Goal: Task Accomplishment & Management: Manage account settings

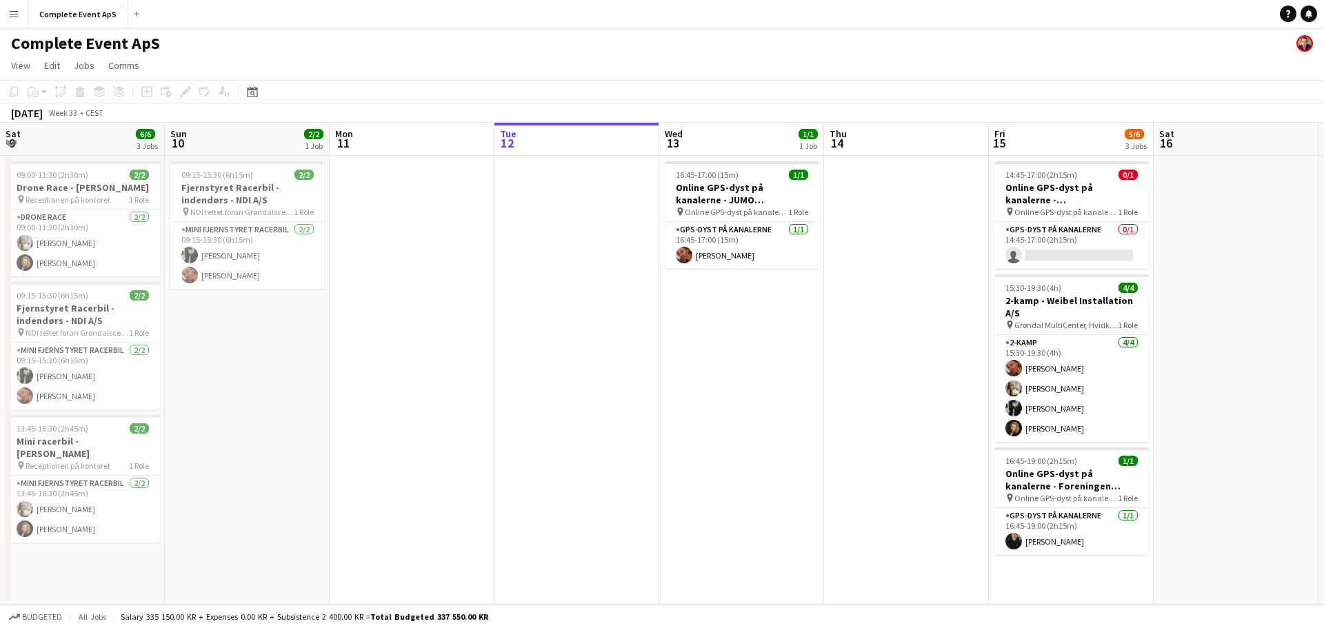
scroll to position [0, 330]
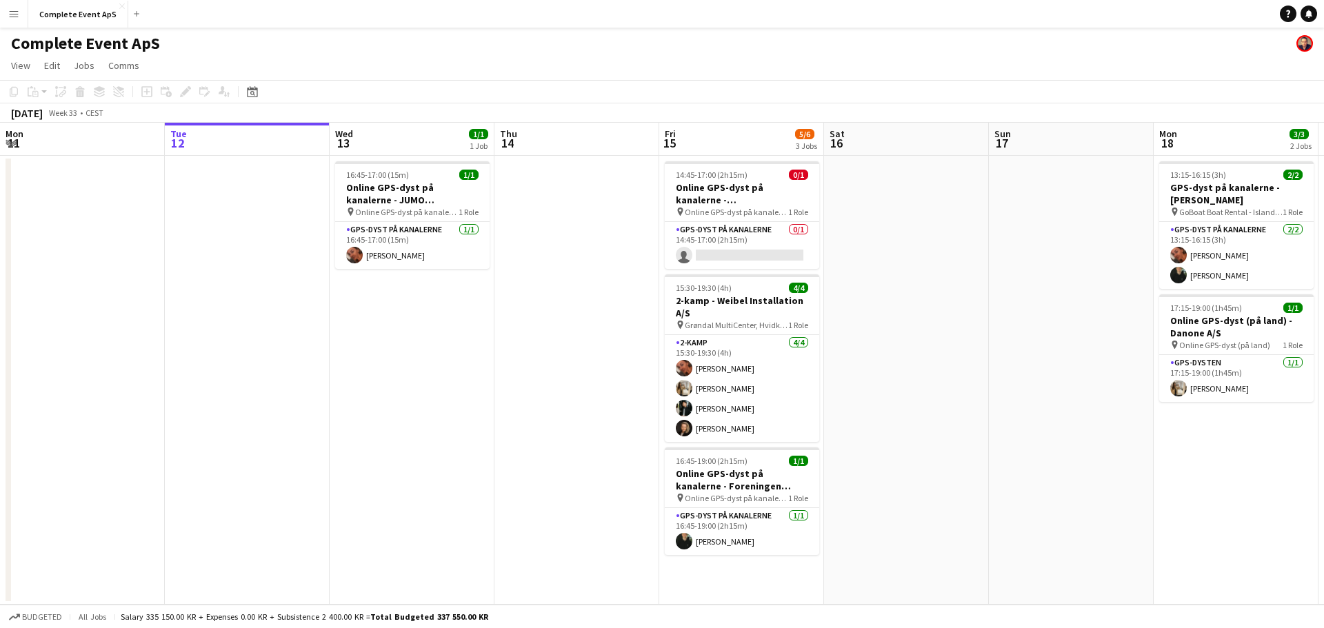
click at [905, 237] on app-date-cell at bounding box center [906, 380] width 165 height 449
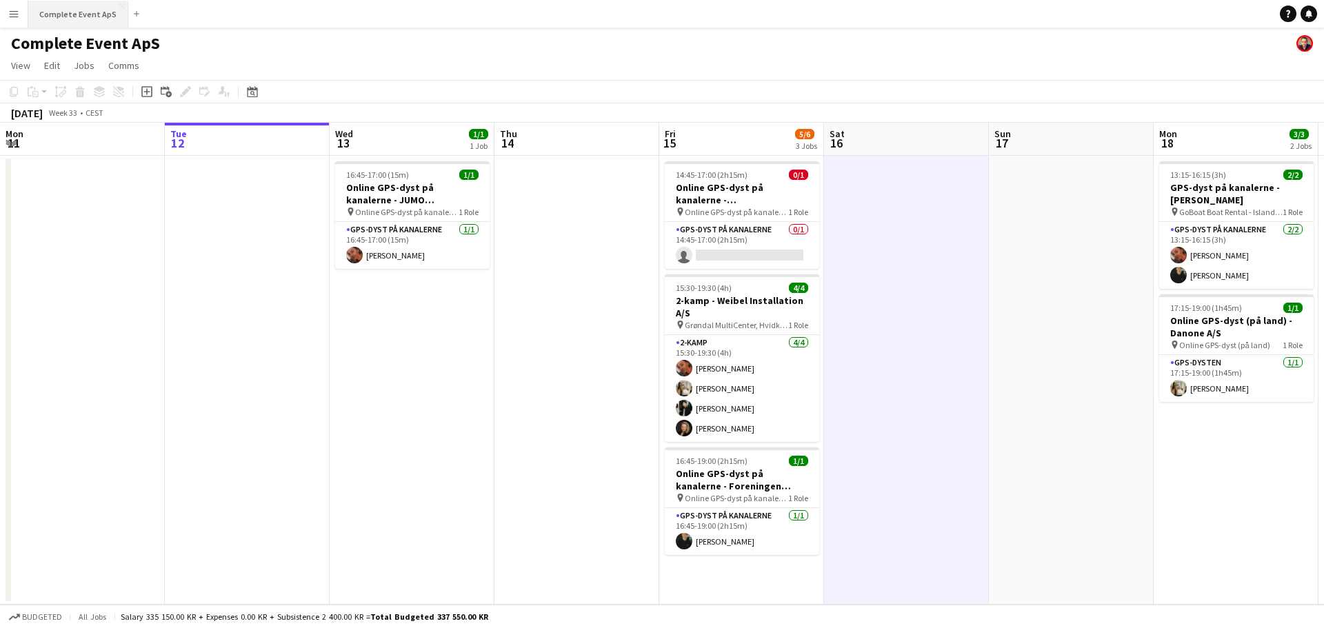
click at [78, 8] on button "Complete Event ApS Close" at bounding box center [78, 14] width 100 height 27
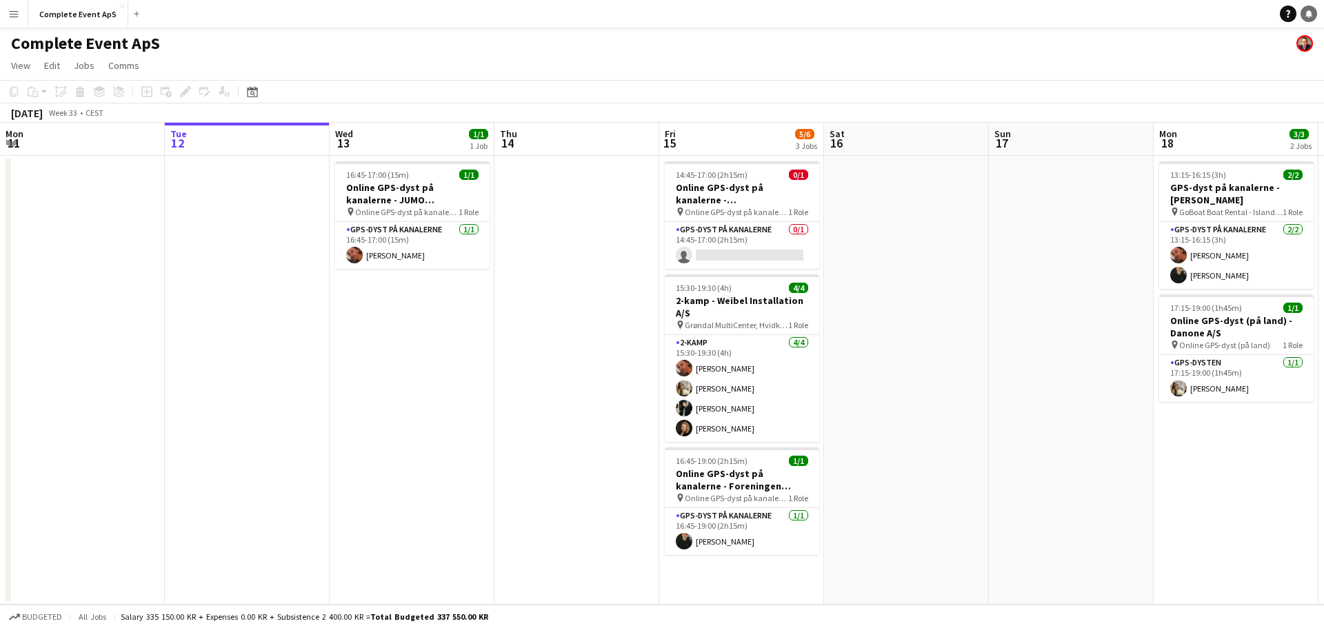
click at [1309, 8] on link "Notifications" at bounding box center [1309, 14] width 17 height 17
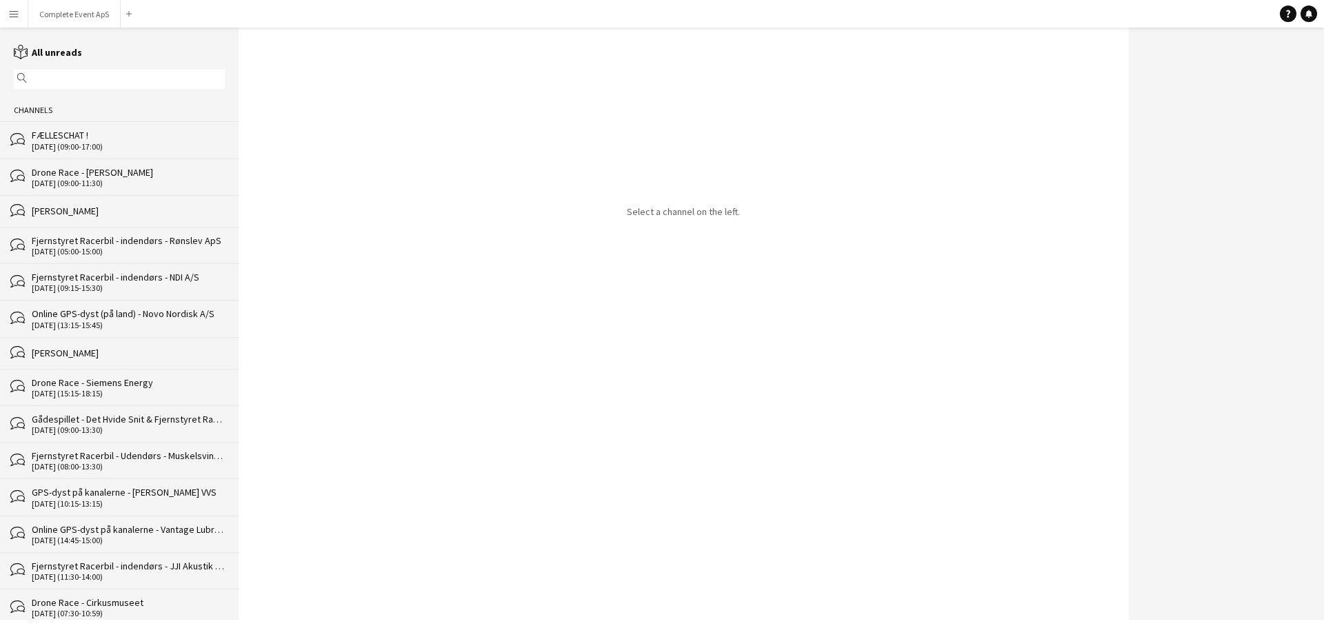
click at [99, 148] on div "[DATE] (09:00-17:00)" at bounding box center [128, 147] width 193 height 10
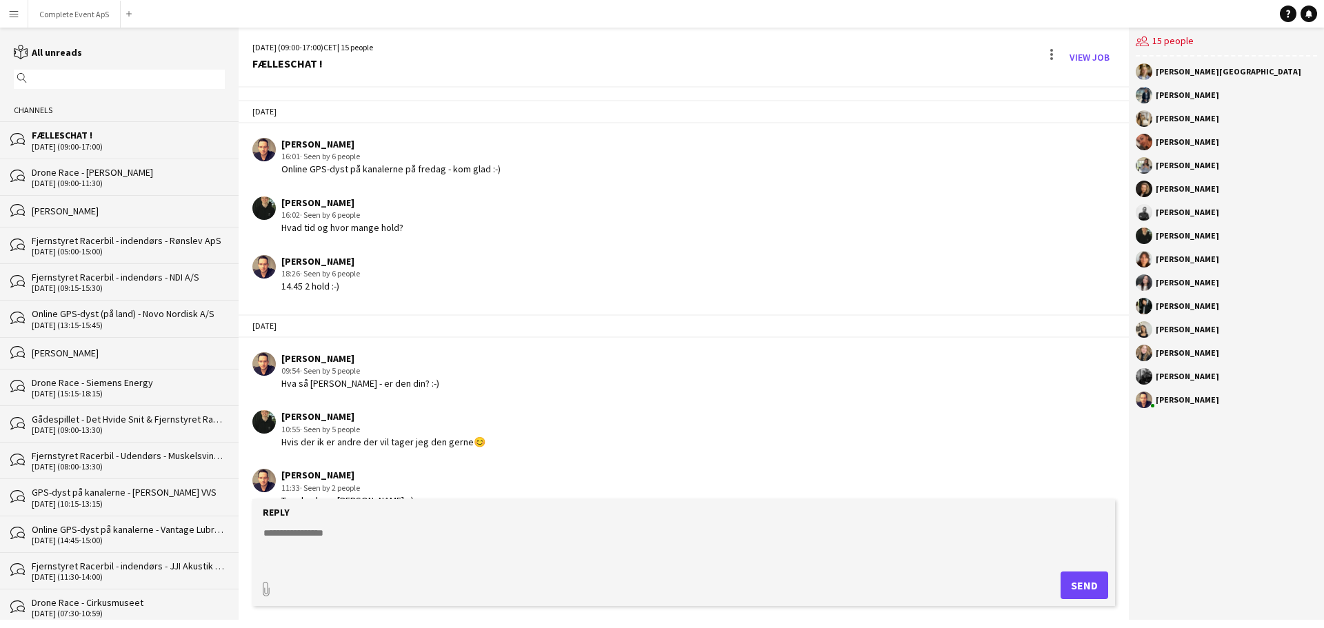
scroll to position [2518, 0]
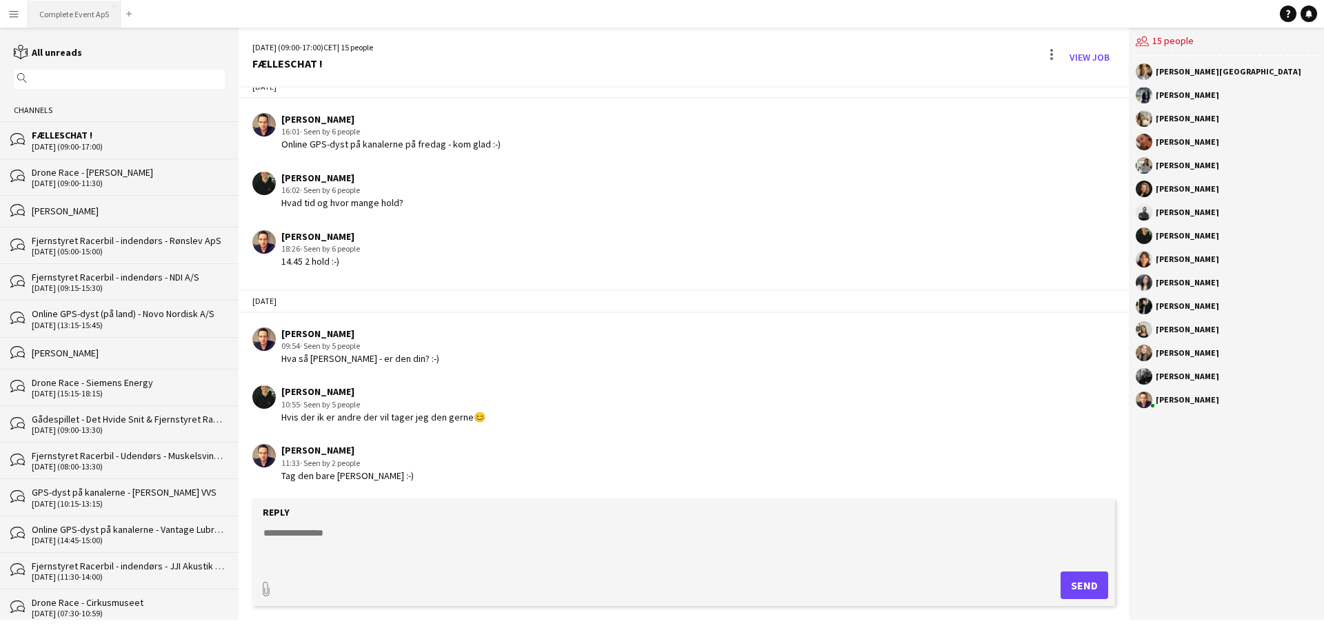
click at [80, 16] on button "Complete Event ApS Close" at bounding box center [74, 14] width 92 height 27
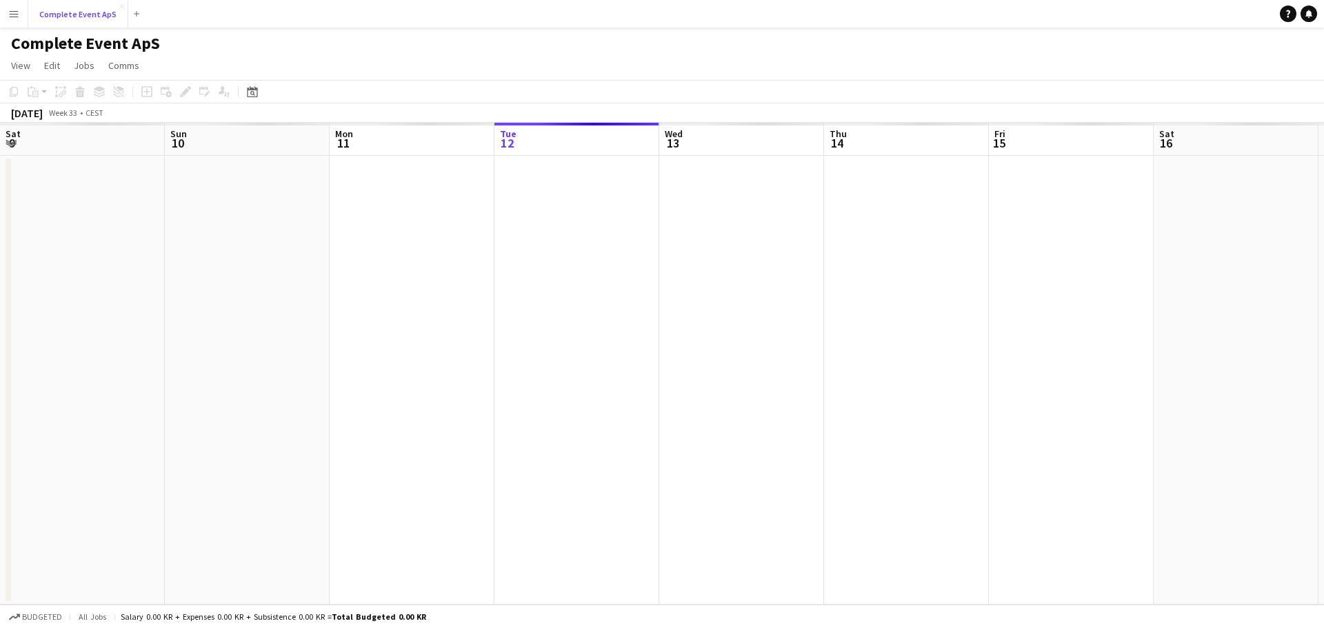
scroll to position [0, 330]
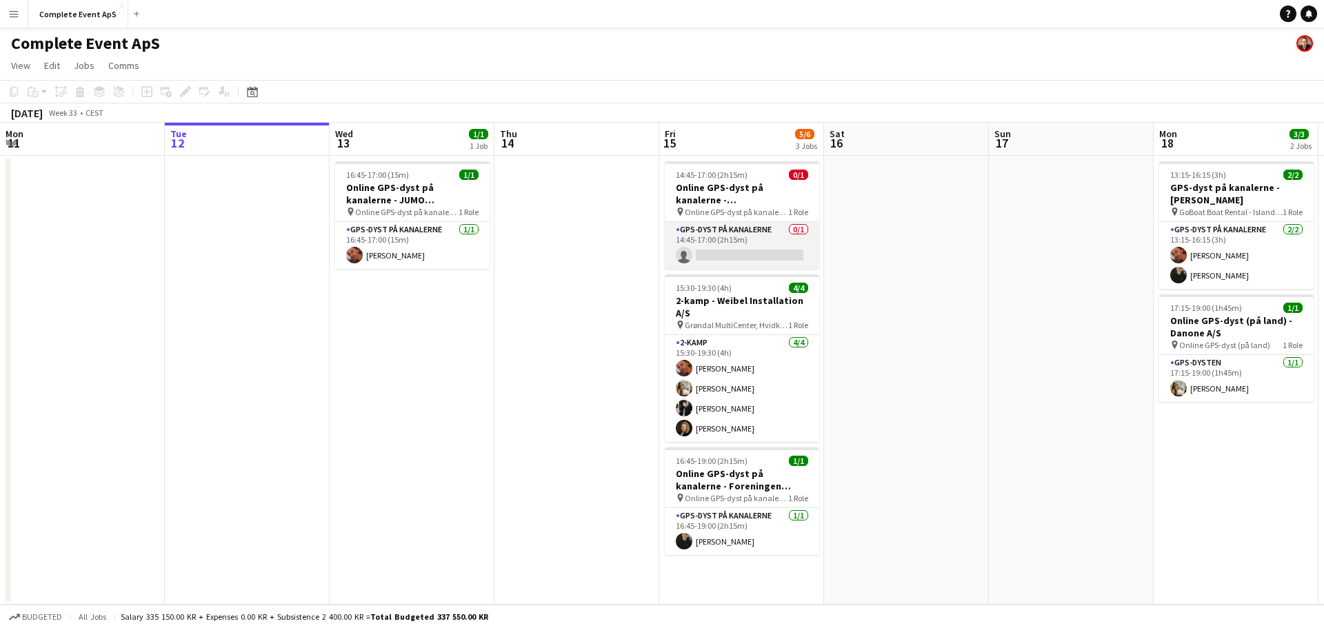
click at [730, 261] on app-card-role "GPS-dyst på kanalerne 0/1 14:45-17:00 (2h15m) single-neutral-actions" at bounding box center [742, 245] width 154 height 47
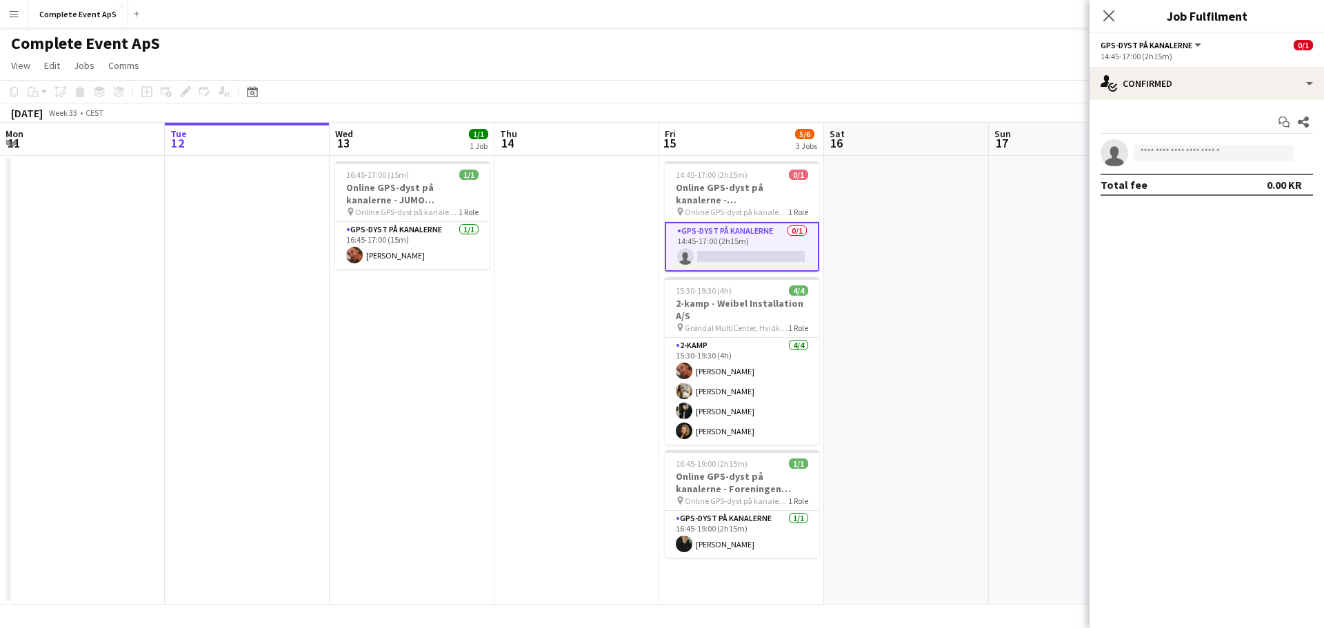
click at [1161, 144] on app-invite-slot "single-neutral-actions" at bounding box center [1207, 153] width 234 height 28
click at [1161, 157] on input at bounding box center [1214, 153] width 160 height 17
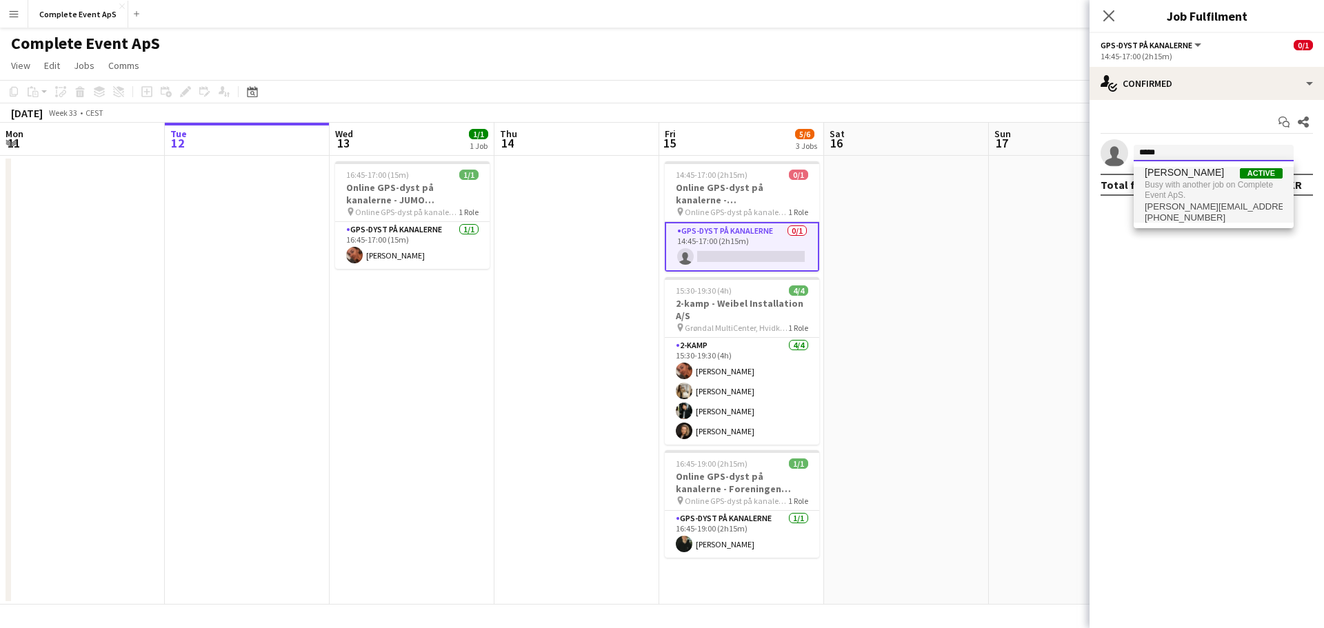
type input "*****"
click at [1181, 178] on span "[PERSON_NAME]" at bounding box center [1184, 173] width 79 height 12
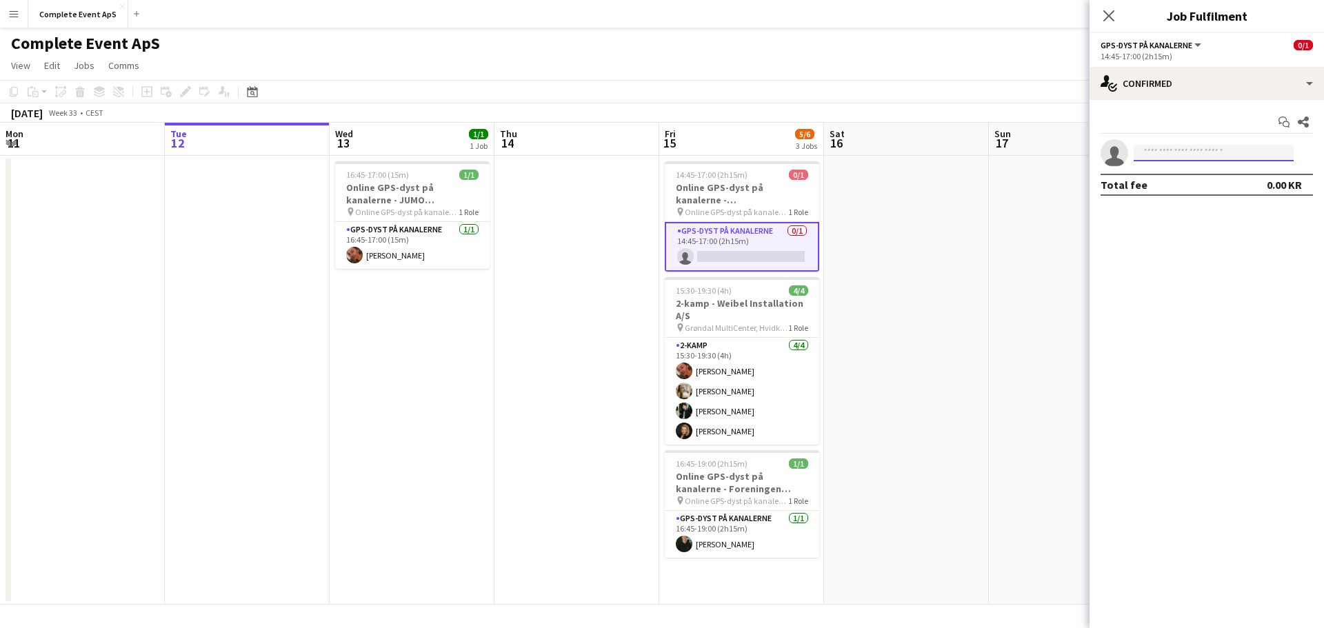
click at [1172, 148] on input at bounding box center [1214, 153] width 160 height 17
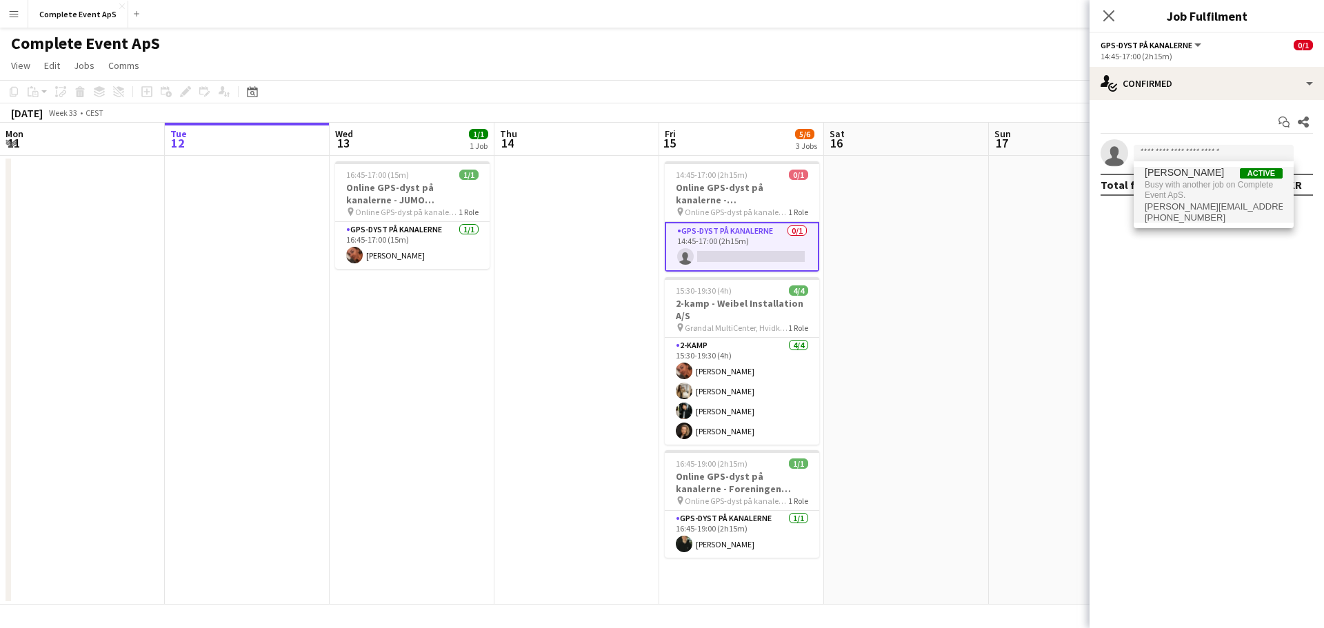
click at [952, 330] on app-date-cell at bounding box center [906, 380] width 165 height 449
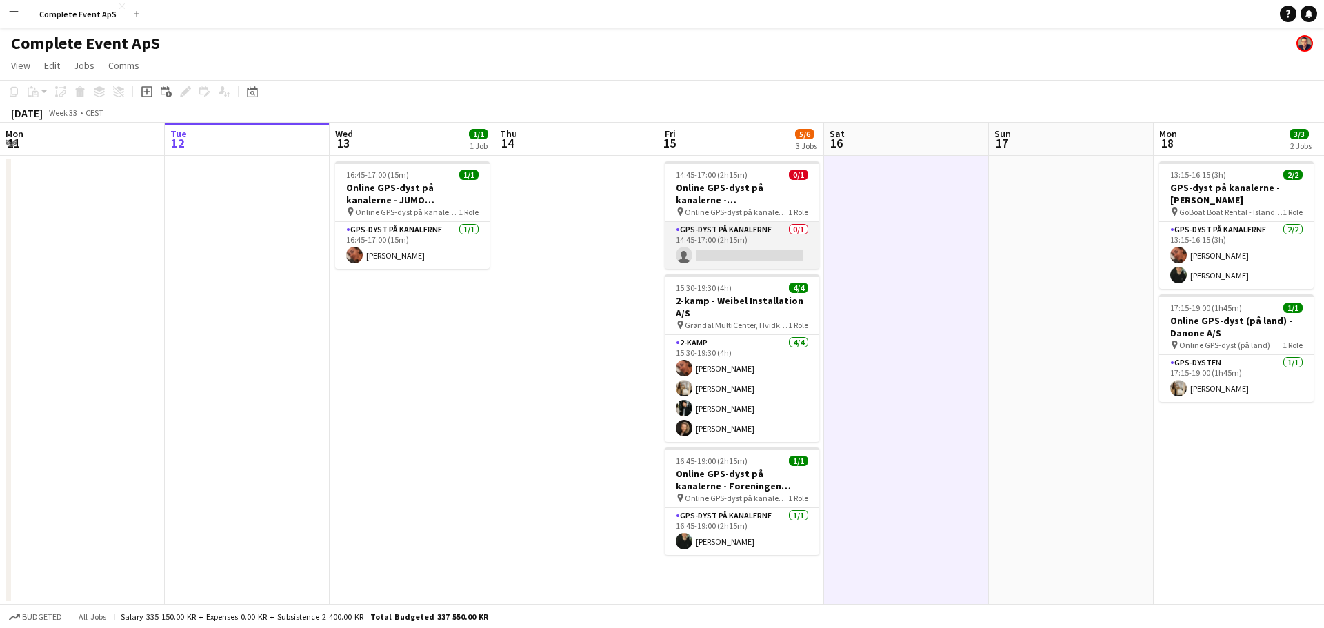
click at [756, 241] on app-card-role "GPS-dyst på kanalerne 0/1 14:45-17:00 (2h15m) single-neutral-actions" at bounding box center [742, 245] width 154 height 47
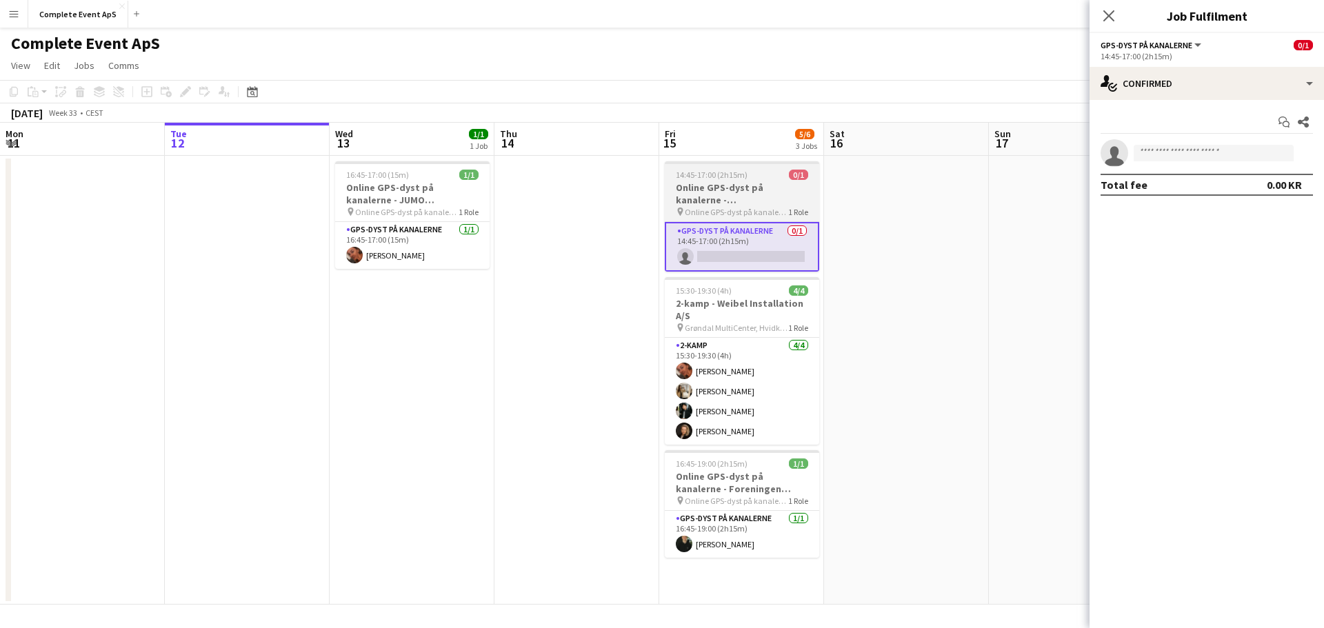
click at [761, 181] on h3 "Online GPS-dyst på kanalerne - [GEOGRAPHIC_DATA]" at bounding box center [742, 193] width 154 height 25
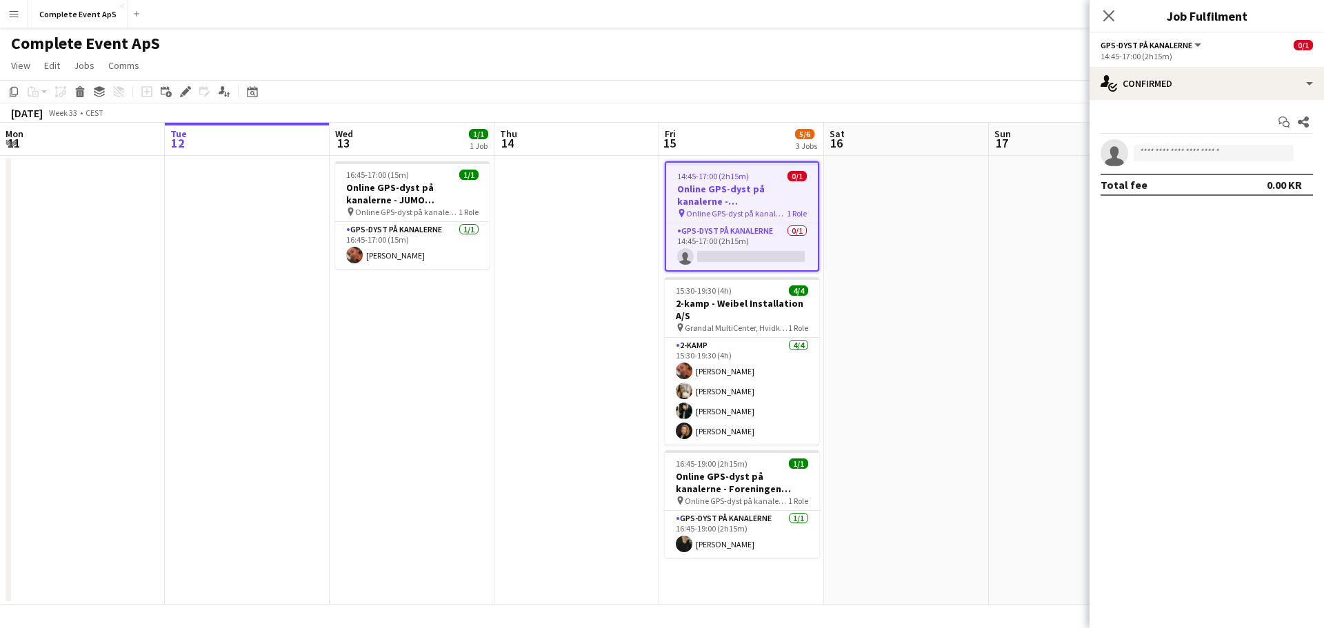
click at [761, 181] on app-job-card "14:45-17:00 (2h15m) 0/1 Online GPS-dyst på kanalerne - [GEOGRAPHIC_DATA] pin On…" at bounding box center [742, 216] width 154 height 110
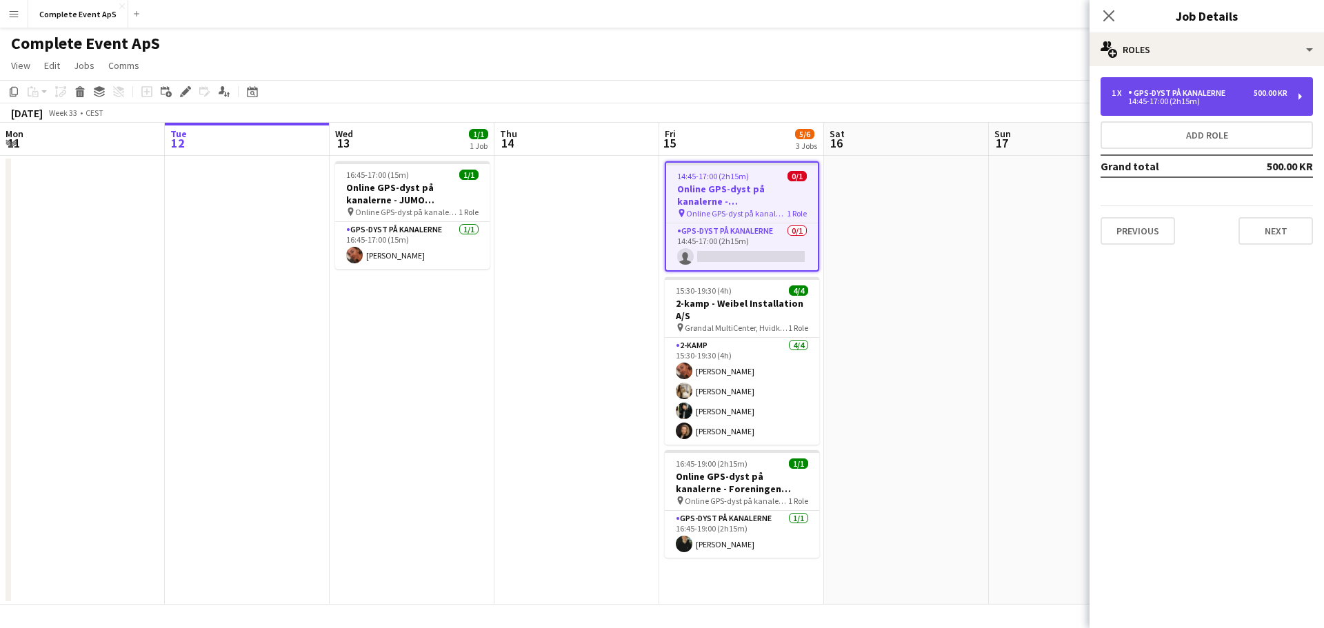
click at [1201, 86] on div "1 x GPS-dyst på kanalerne 500.00 KR 14:45-17:00 (2h15m)" at bounding box center [1207, 96] width 212 height 39
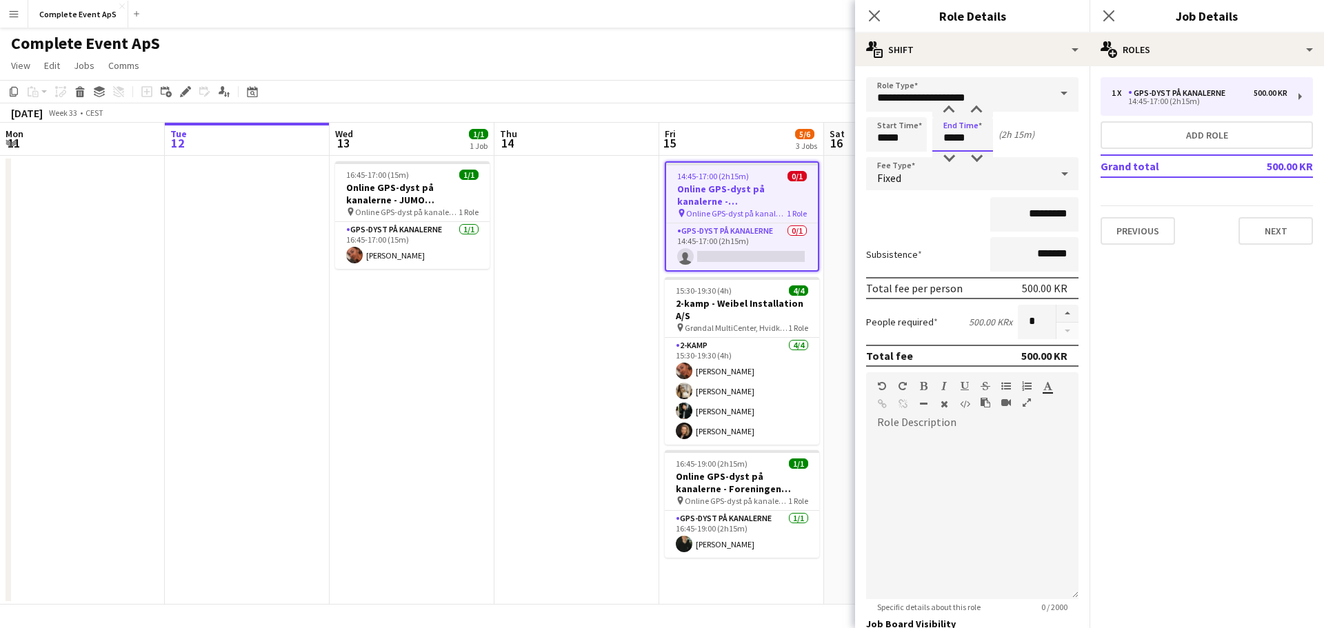
drag, startPoint x: 979, startPoint y: 139, endPoint x: 881, endPoint y: 133, distance: 98.1
click at [881, 133] on div "Start Time ***** End Time ***** (2h 15m)" at bounding box center [972, 134] width 212 height 34
type input "*****"
click at [768, 105] on div "[DATE] Week 33 • CEST" at bounding box center [662, 112] width 1324 height 19
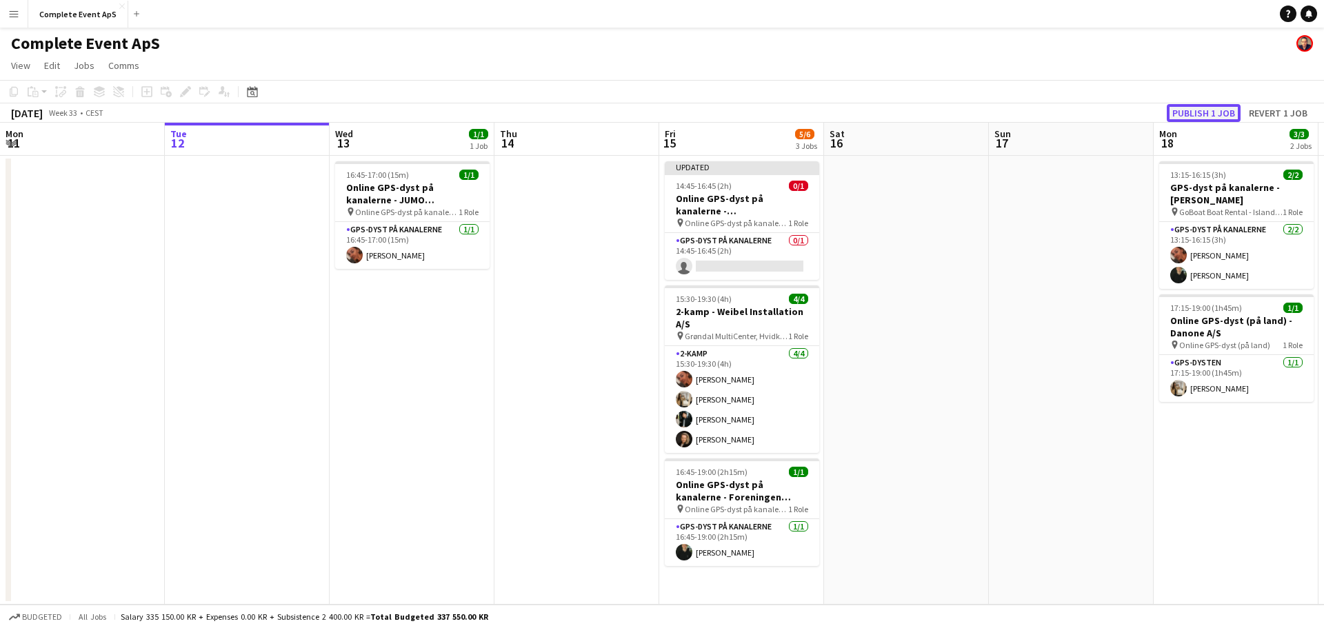
click at [1203, 113] on button "Publish 1 job" at bounding box center [1204, 113] width 74 height 18
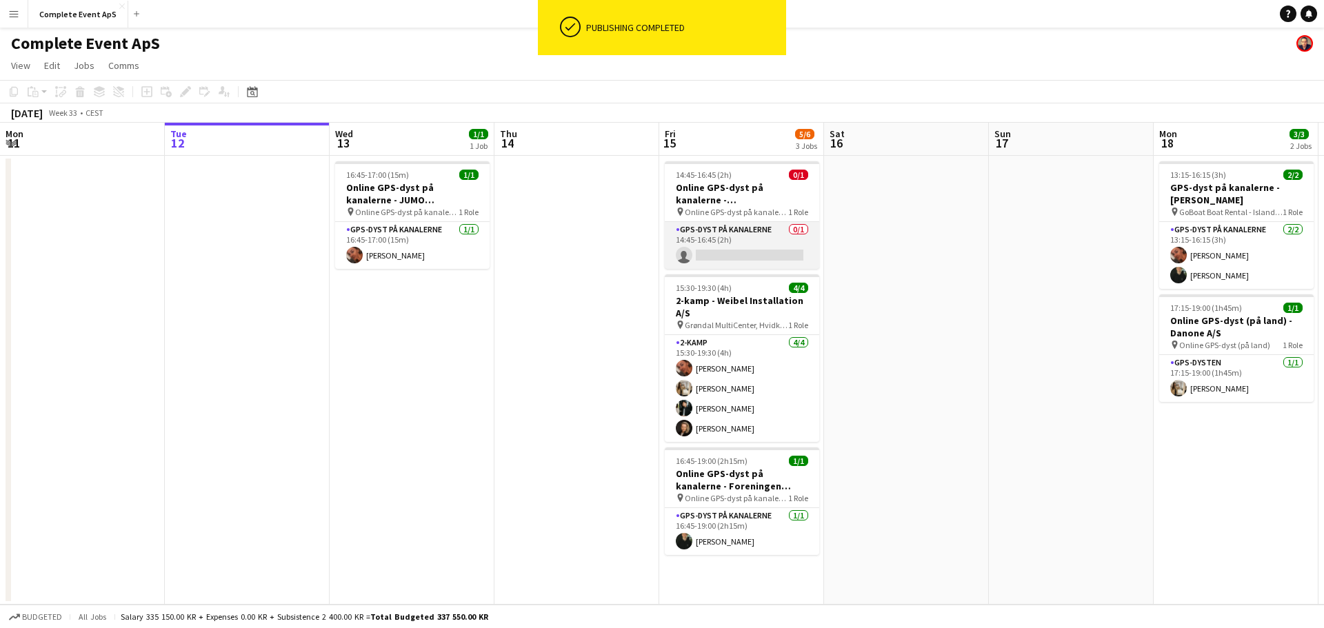
click at [754, 257] on app-card-role "GPS-dyst på kanalerne 0/1 14:45-16:45 (2h) single-neutral-actions" at bounding box center [742, 245] width 154 height 47
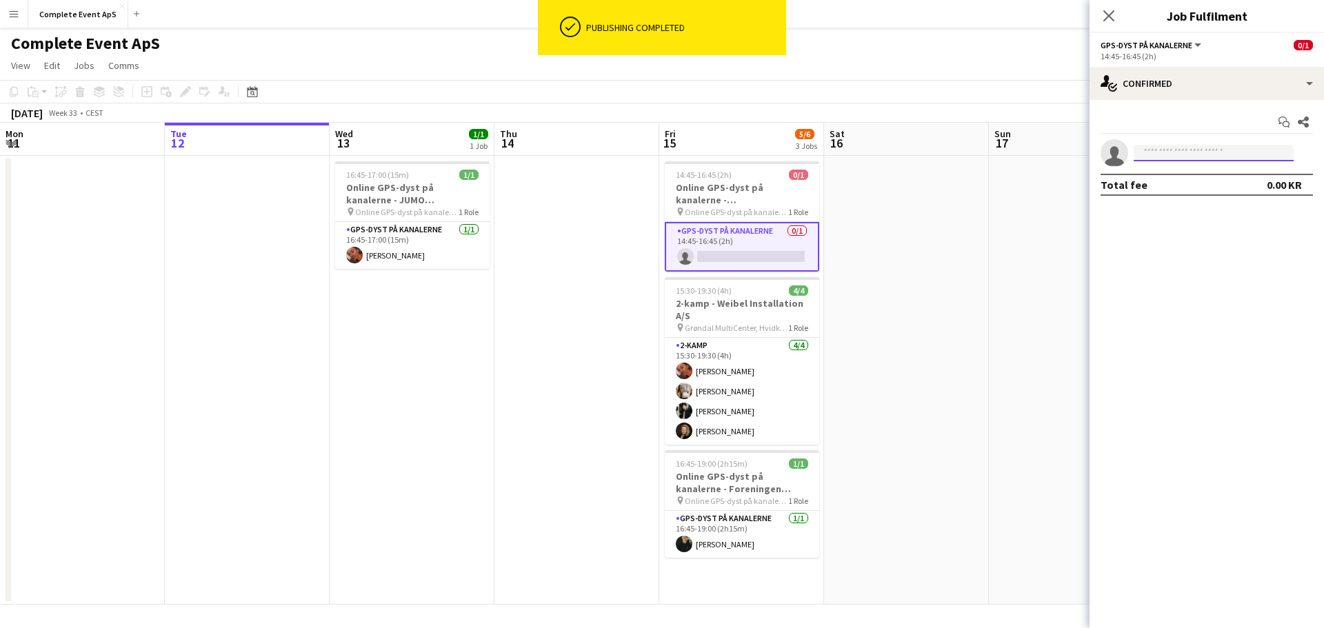
click at [1164, 155] on input at bounding box center [1214, 153] width 160 height 17
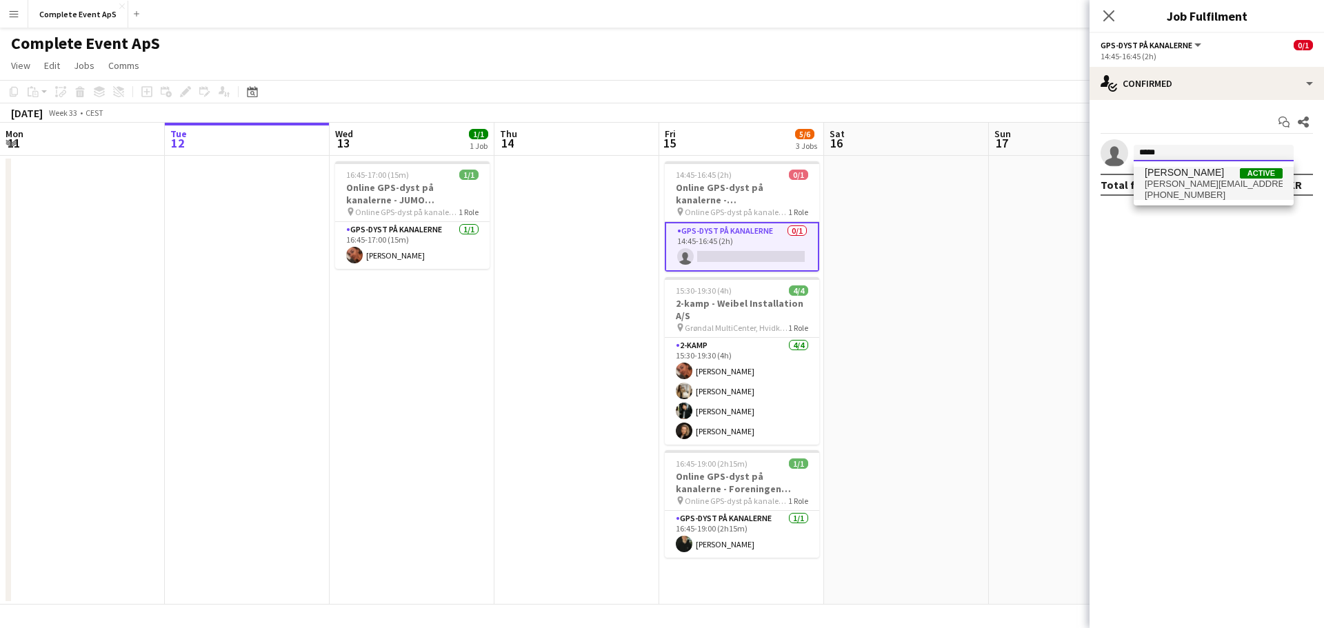
type input "*****"
click at [1154, 185] on span "[PERSON_NAME][EMAIL_ADDRESS][DOMAIN_NAME]" at bounding box center [1214, 184] width 138 height 11
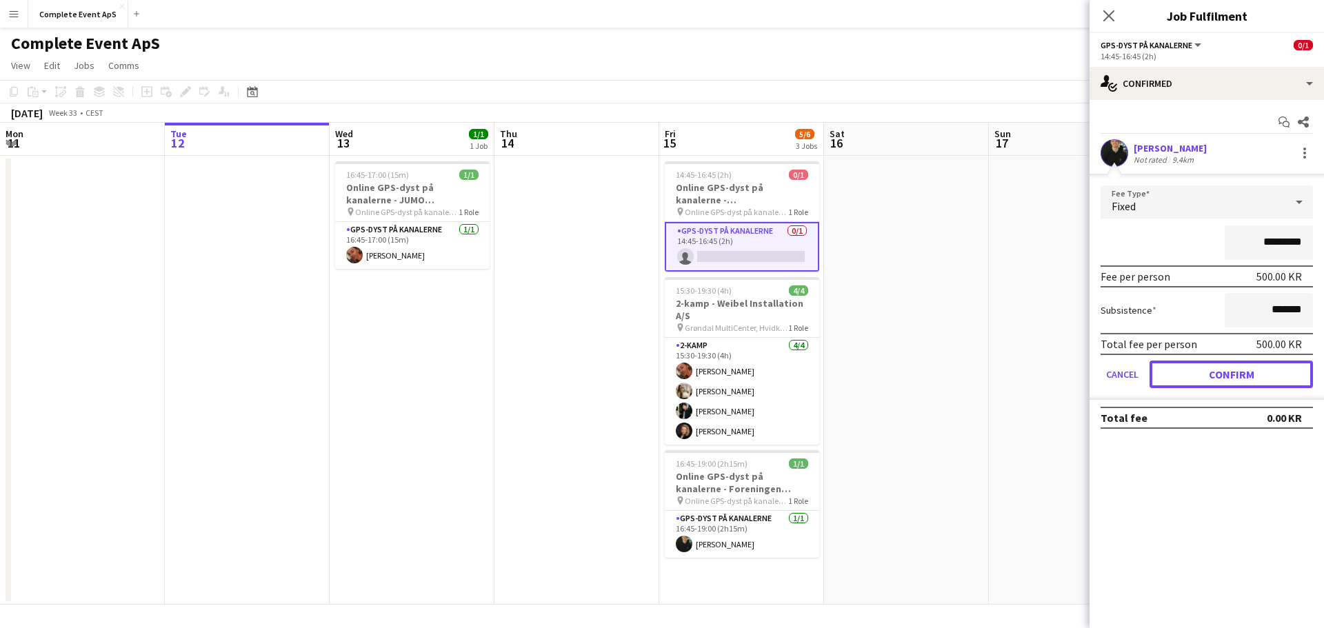
click at [1236, 376] on button "Confirm" at bounding box center [1231, 375] width 163 height 28
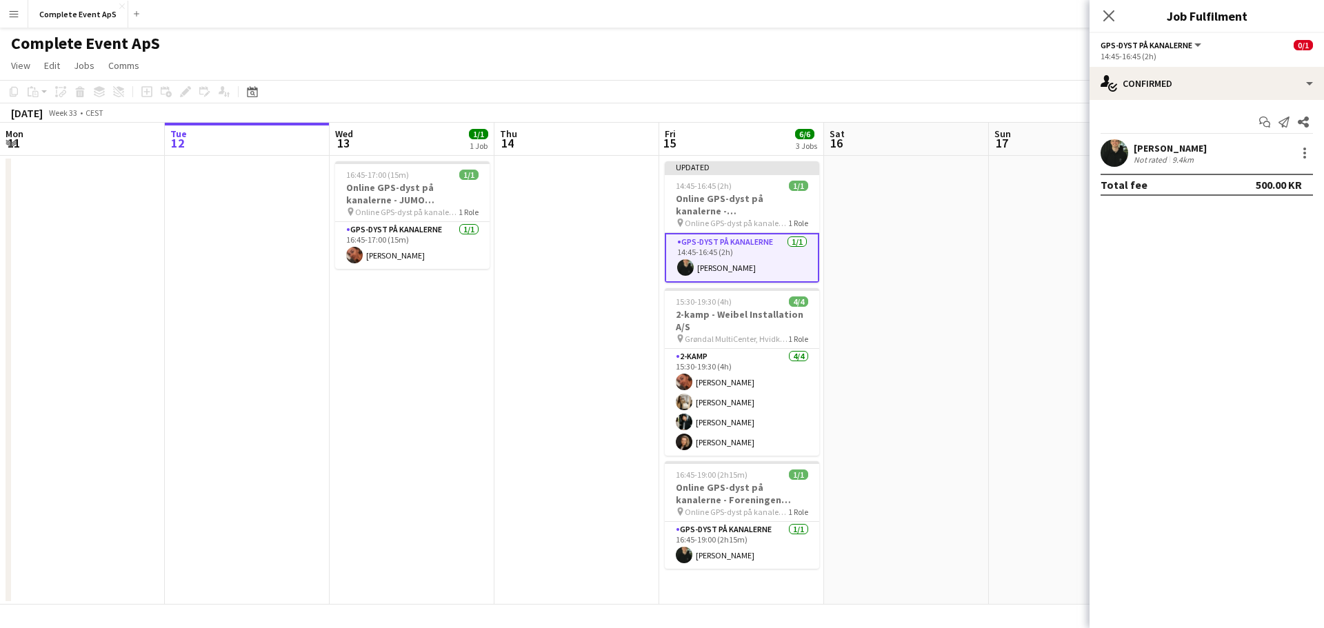
click at [1001, 277] on app-date-cell at bounding box center [1071, 380] width 165 height 449
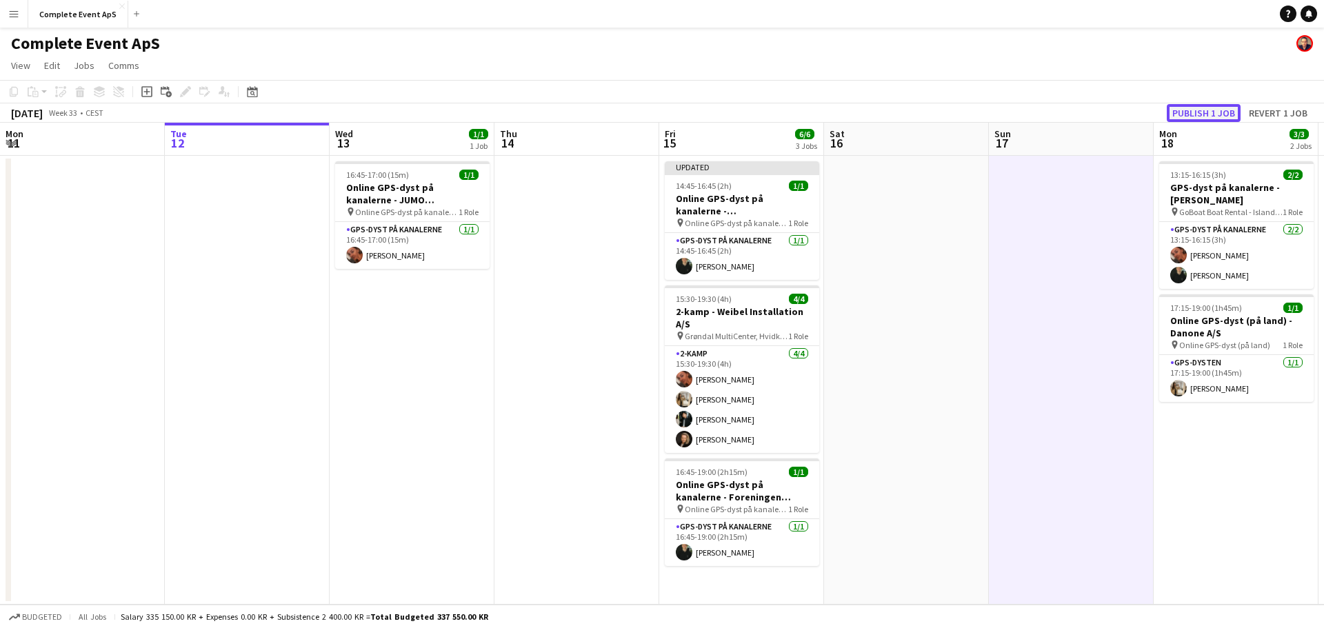
click at [1205, 109] on button "Publish 1 job" at bounding box center [1204, 113] width 74 height 18
